Goal: Information Seeking & Learning: Learn about a topic

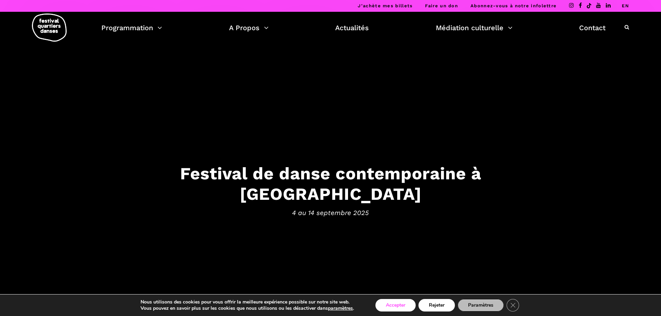
click at [398, 303] on button "Accepter" at bounding box center [396, 305] width 40 height 12
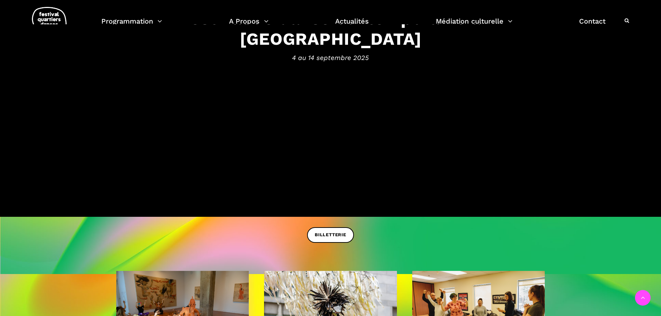
scroll to position [174, 0]
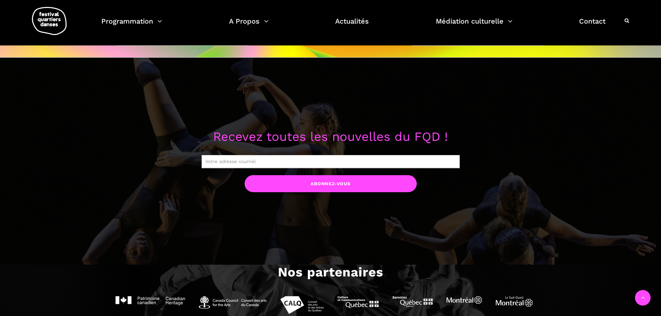
scroll to position [625, 0]
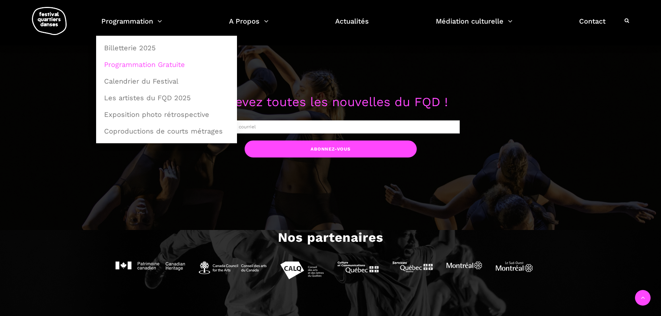
click at [151, 64] on link "Programmation Gratuite" at bounding box center [166, 65] width 133 height 16
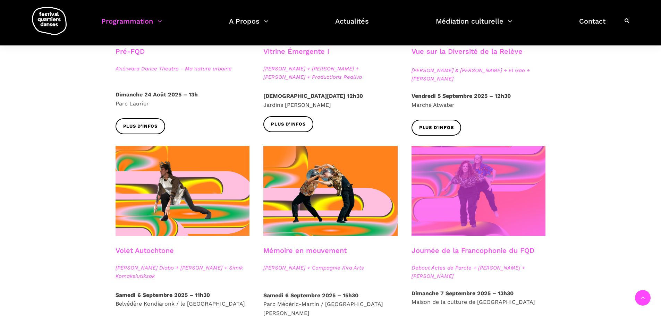
scroll to position [208, 0]
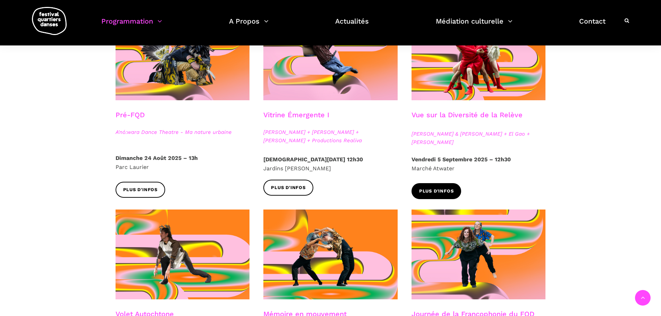
click at [444, 189] on span "Plus d'infos" at bounding box center [436, 191] width 35 height 7
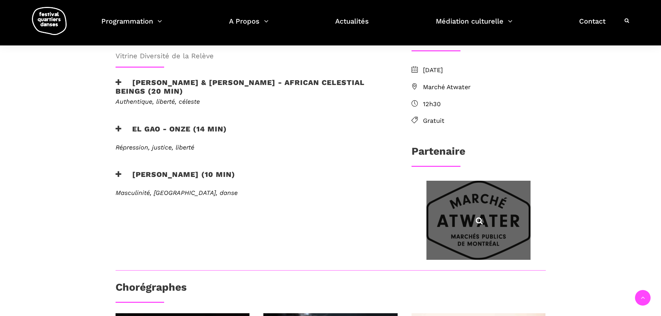
scroll to position [216, 0]
